Goal: Task Accomplishment & Management: Manage account settings

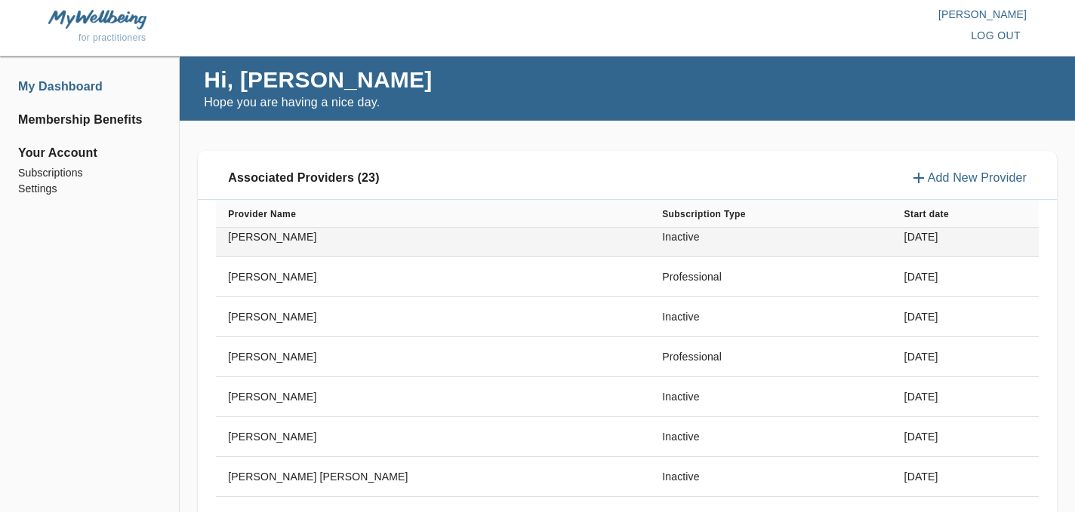
scroll to position [211, 0]
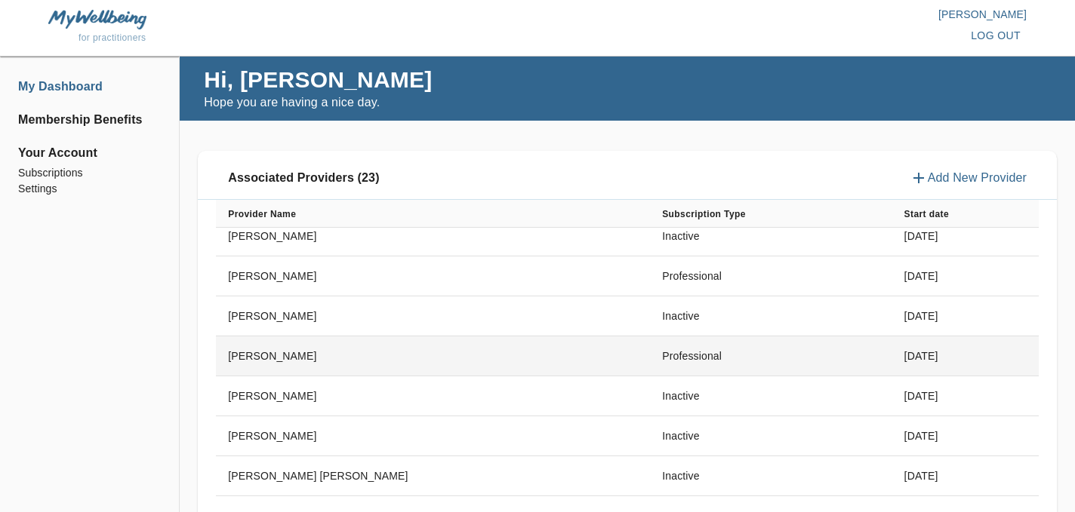
click at [580, 349] on td "[PERSON_NAME]" at bounding box center [433, 357] width 434 height 40
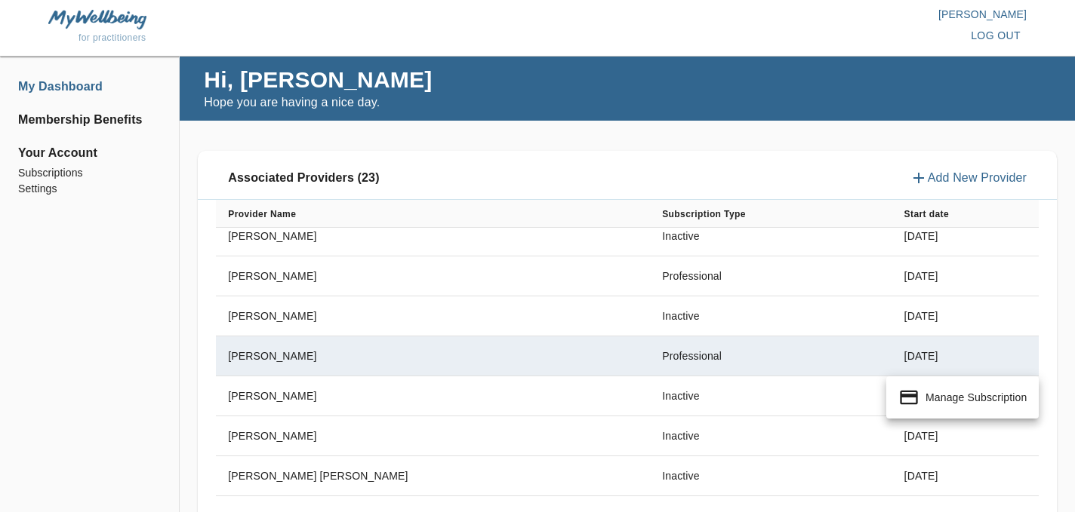
click at [989, 399] on p "Manage Subscription" at bounding box center [975, 397] width 101 height 15
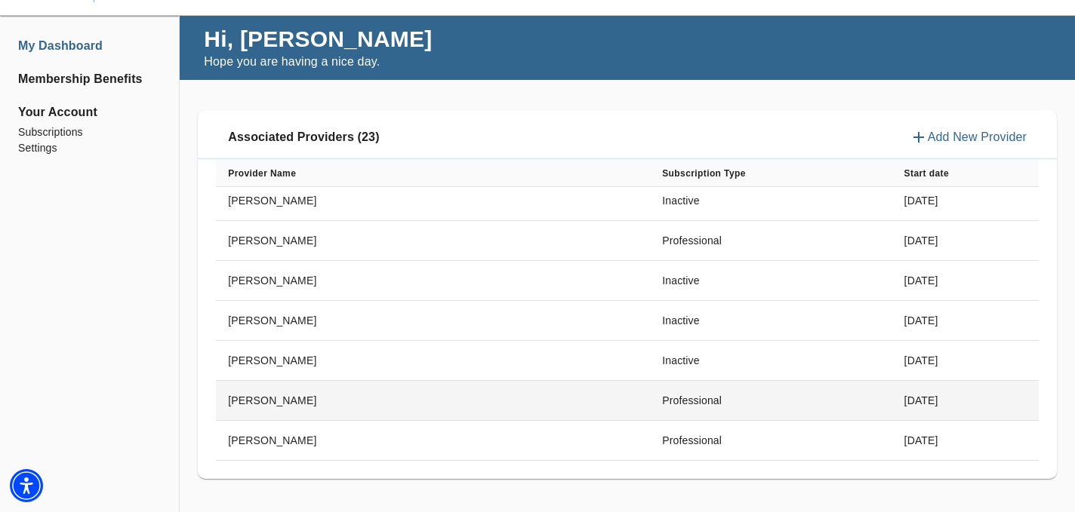
scroll to position [75, 0]
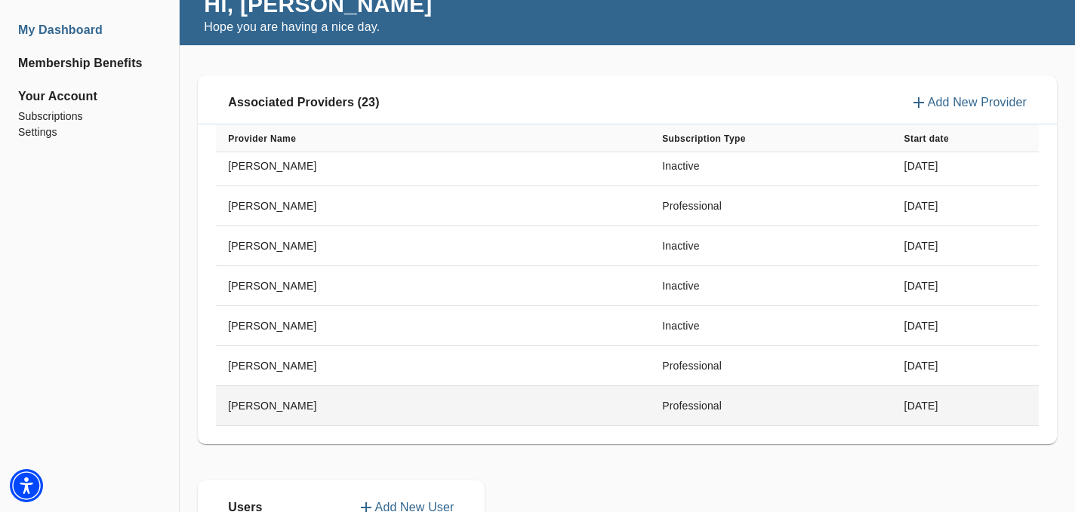
click at [443, 402] on td "[PERSON_NAME]" at bounding box center [433, 406] width 434 height 40
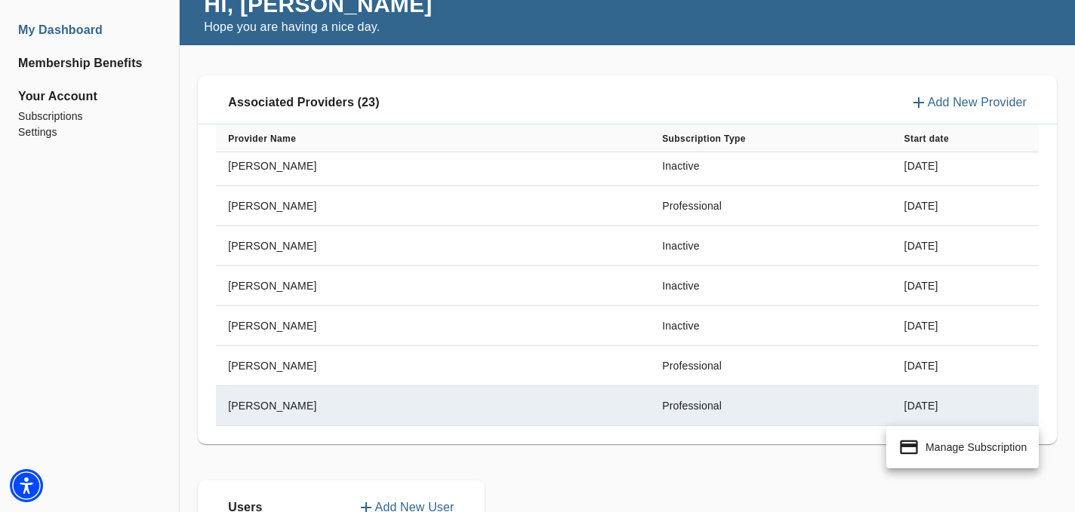
click at [918, 442] on icon at bounding box center [908, 447] width 21 height 21
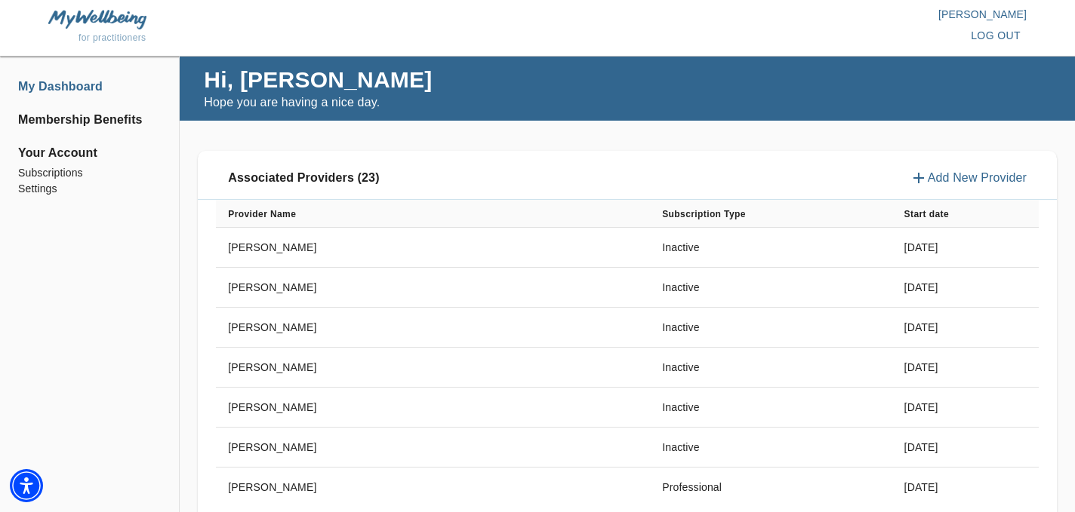
scroll to position [646, 0]
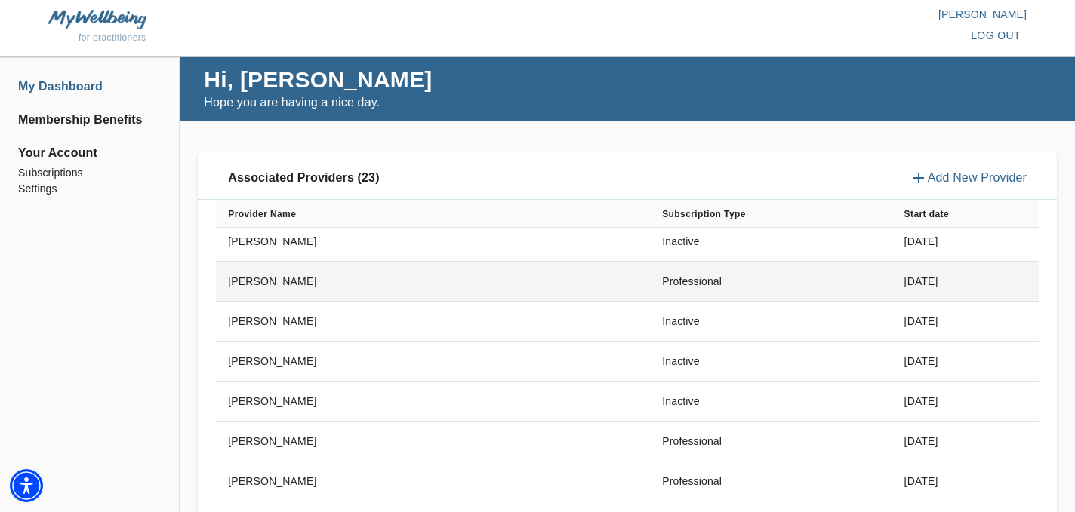
click at [503, 285] on td "[PERSON_NAME]" at bounding box center [433, 282] width 434 height 40
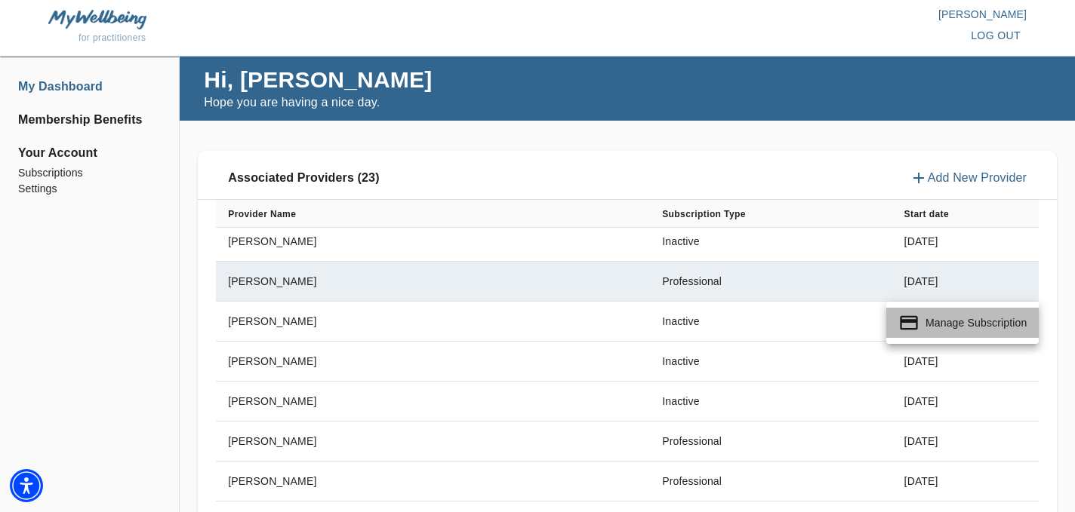
click at [943, 328] on p "Manage Subscription" at bounding box center [975, 322] width 101 height 15
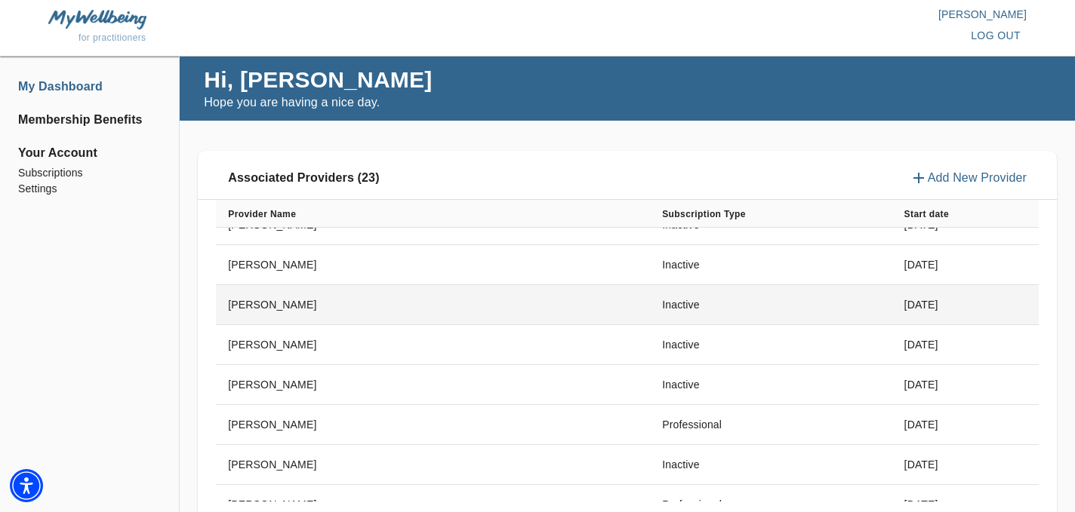
scroll to position [67, 0]
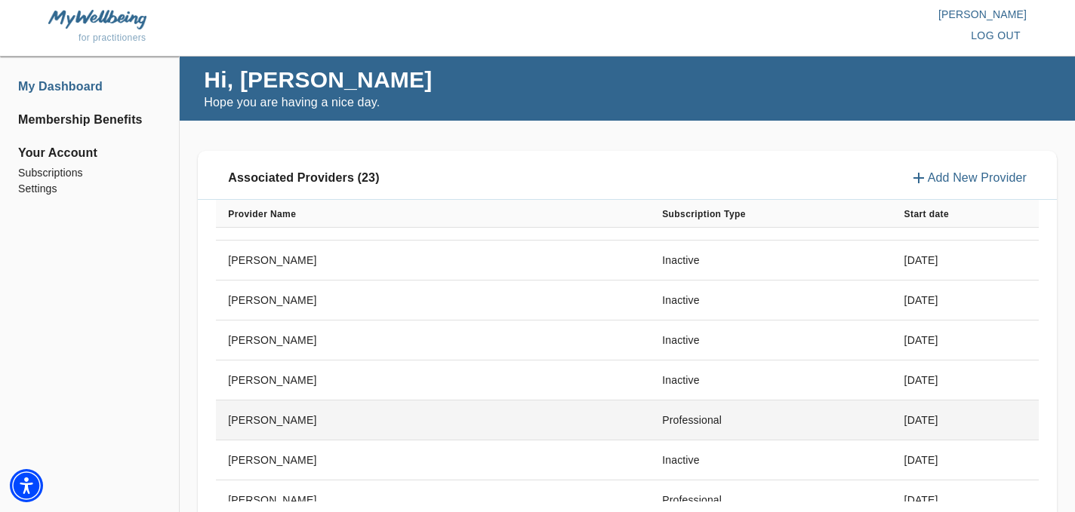
click at [509, 421] on td "[PERSON_NAME]" at bounding box center [433, 421] width 434 height 40
click at [509, 421] on div at bounding box center [537, 256] width 1075 height 512
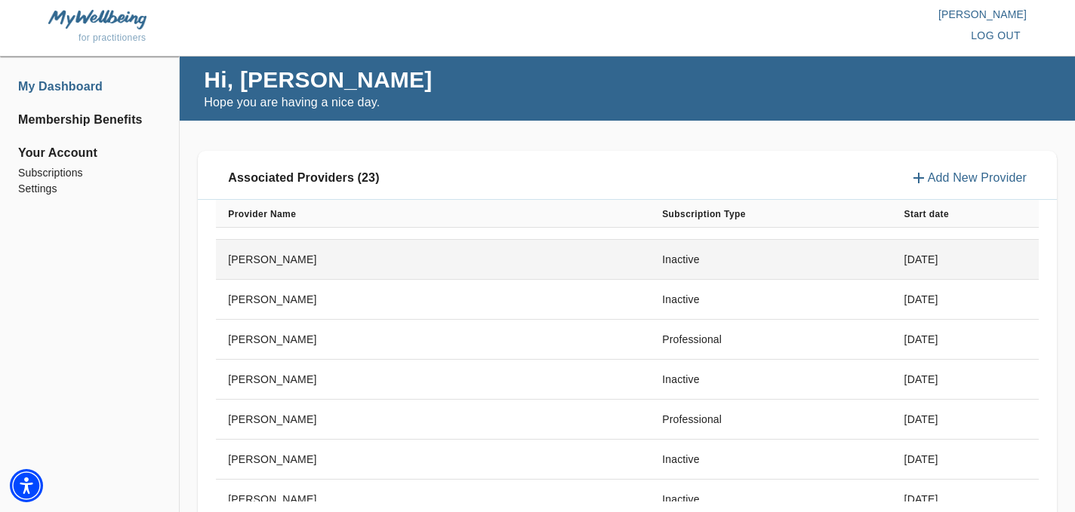
scroll to position [153, 0]
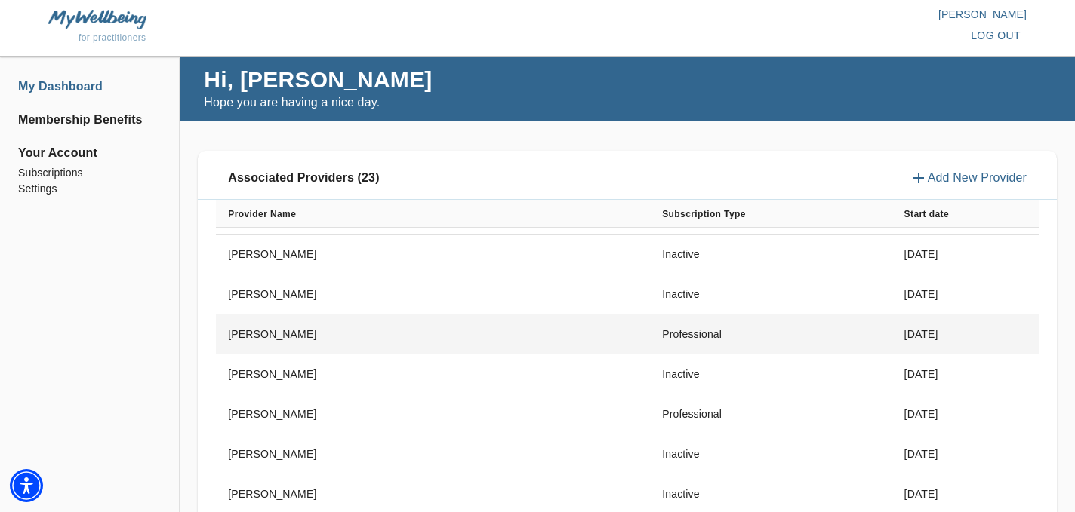
click at [650, 335] on td "Professional" at bounding box center [771, 335] width 242 height 40
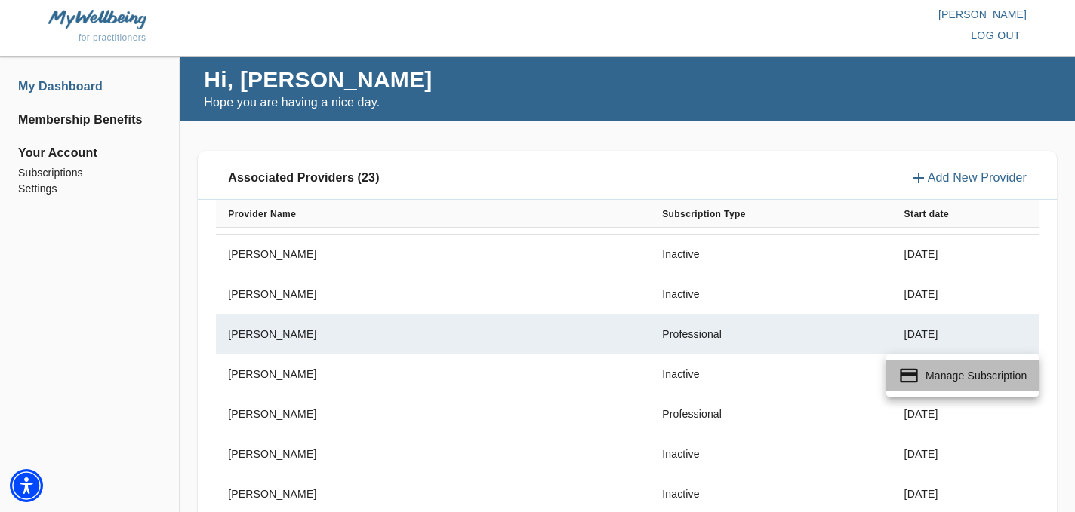
click at [977, 373] on p "Manage Subscription" at bounding box center [975, 375] width 101 height 15
